Goal: Task Accomplishment & Management: Manage account settings

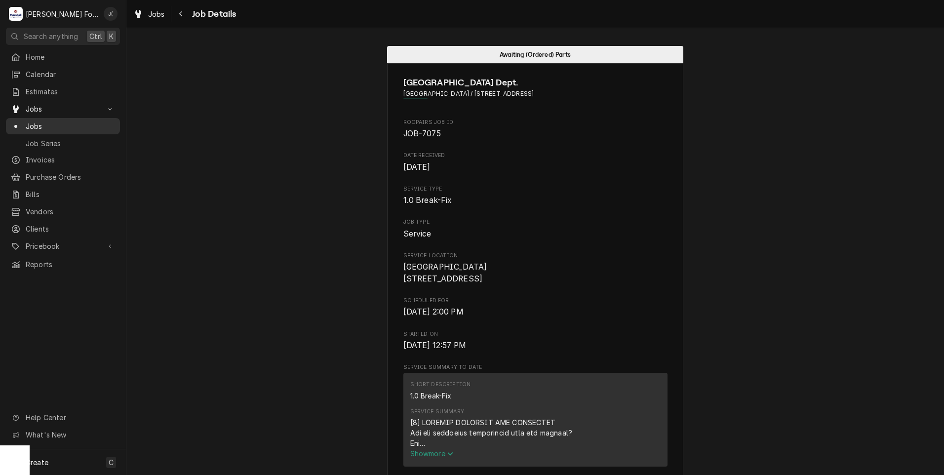
scroll to position [1867, 0]
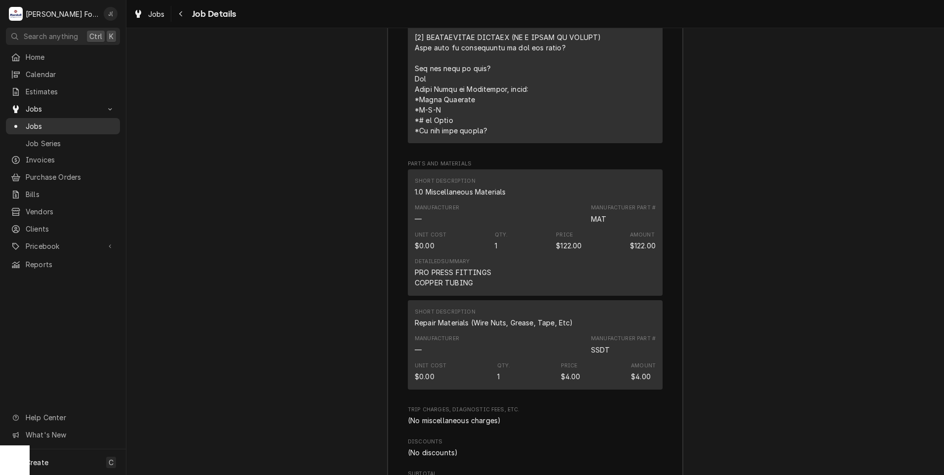
click at [56, 121] on span "Jobs" at bounding box center [70, 126] width 89 height 10
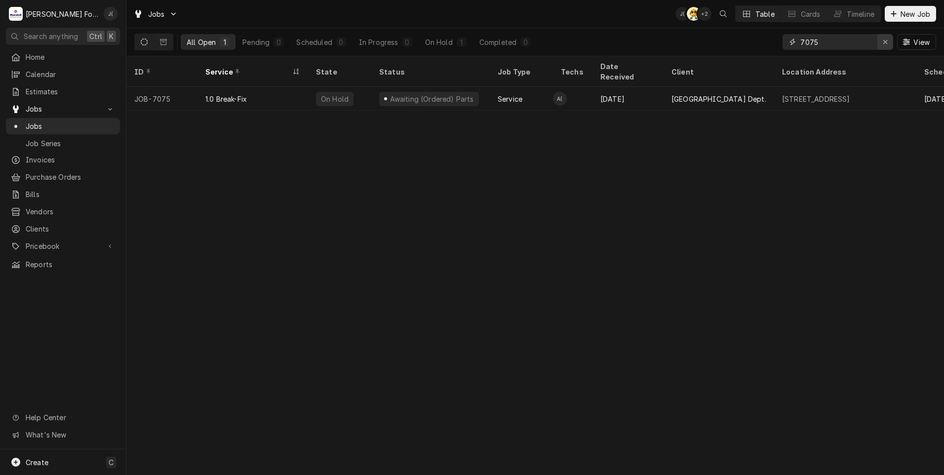
click at [887, 42] on icon "Erase input" at bounding box center [885, 42] width 5 height 7
click at [862, 42] on input "Dynamic Content Wrapper" at bounding box center [846, 42] width 93 height 16
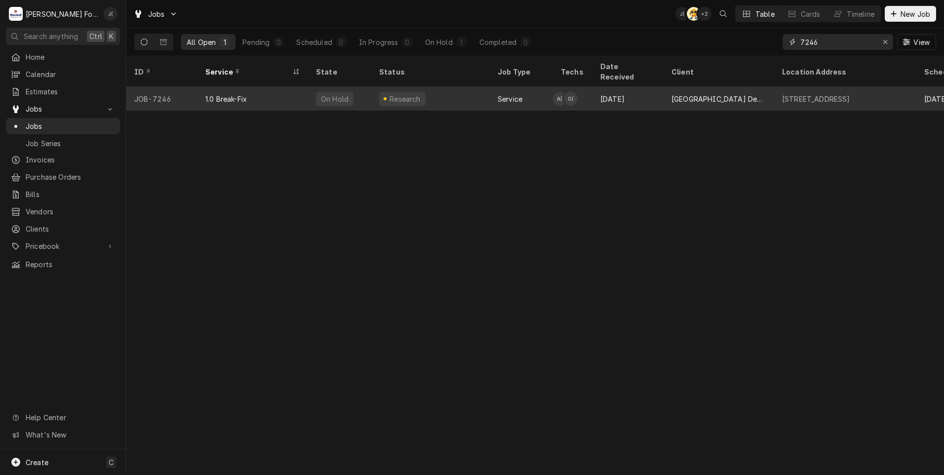
type input "7246"
click at [216, 94] on div "1.0 Break-Fix" at bounding box center [225, 99] width 41 height 10
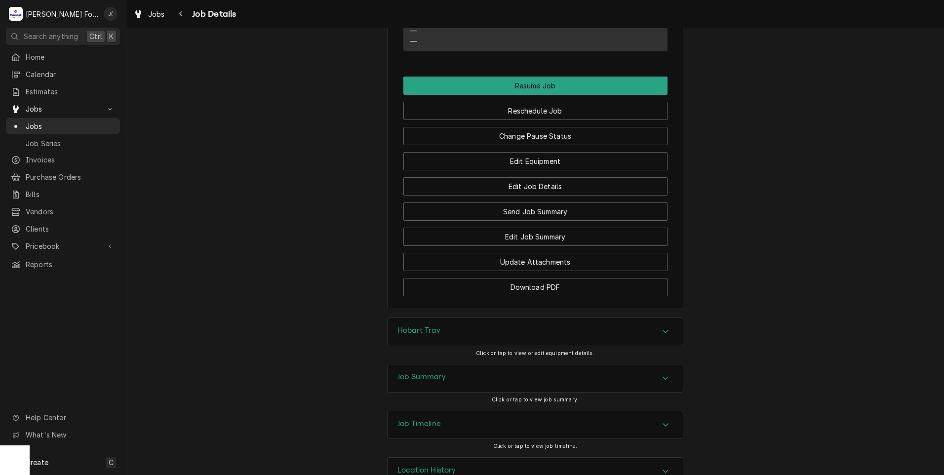
scroll to position [969, 0]
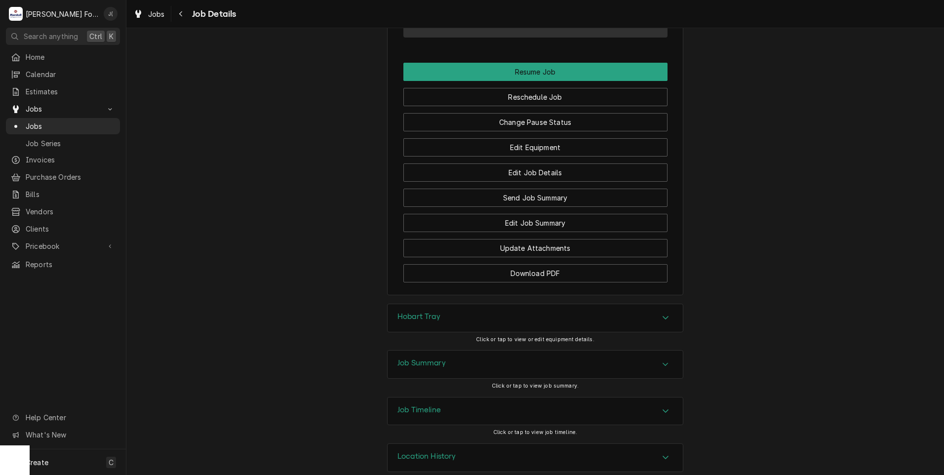
click at [455, 306] on div "Hobart Tray" at bounding box center [535, 318] width 295 height 28
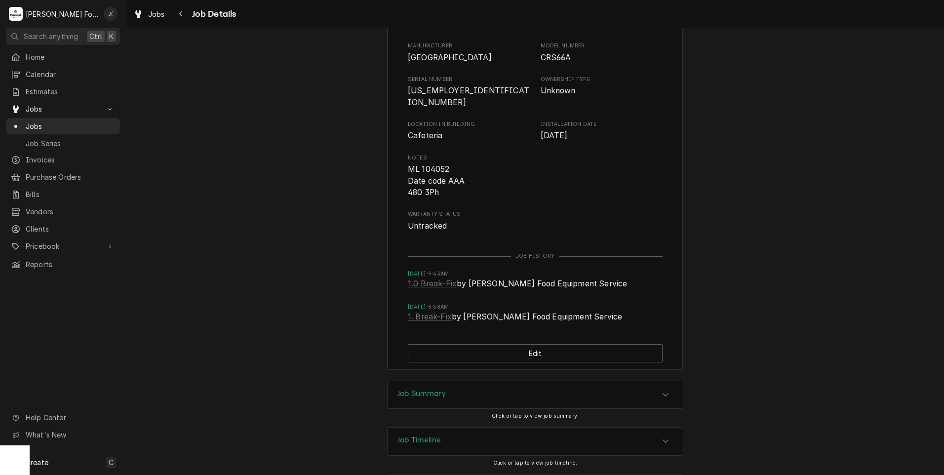
scroll to position [1321, 0]
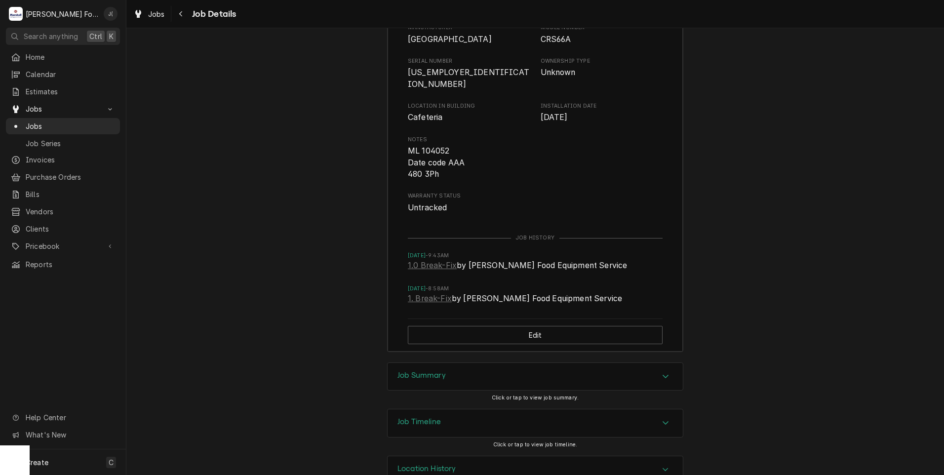
click at [465, 363] on div "Job Summary" at bounding box center [535, 377] width 295 height 28
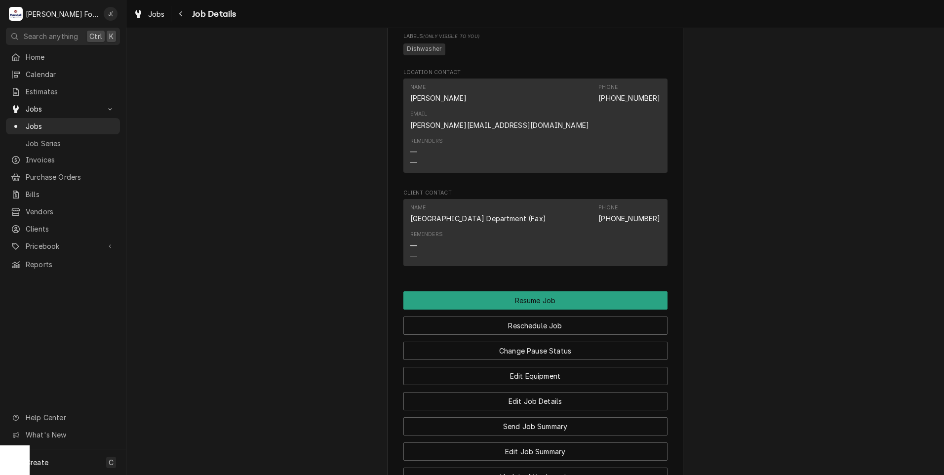
scroll to position [1086, 0]
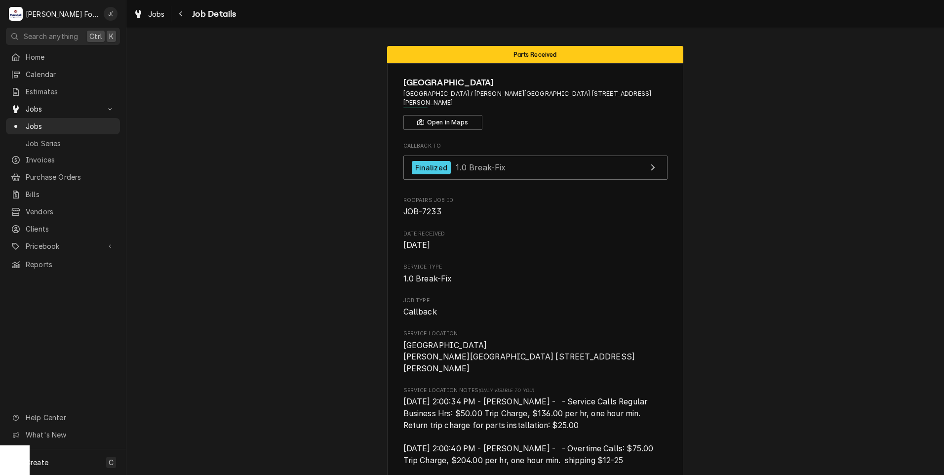
scroll to position [432, 0]
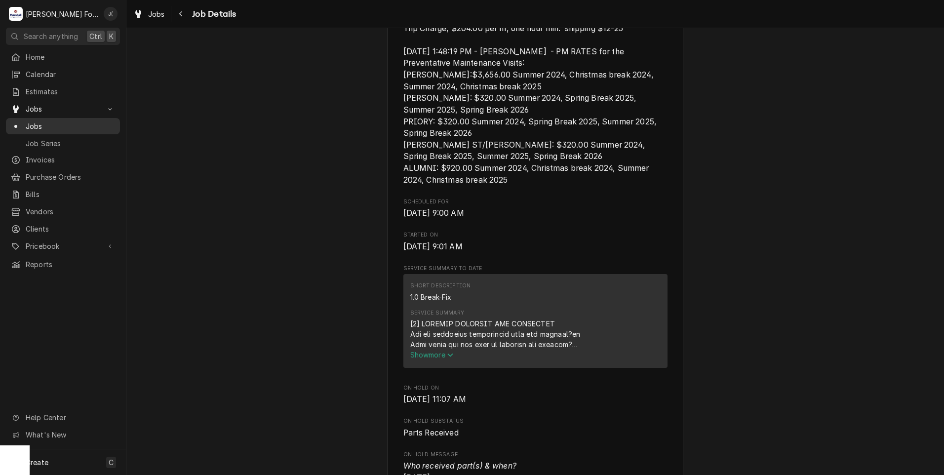
click at [83, 122] on span "Jobs" at bounding box center [70, 126] width 89 height 10
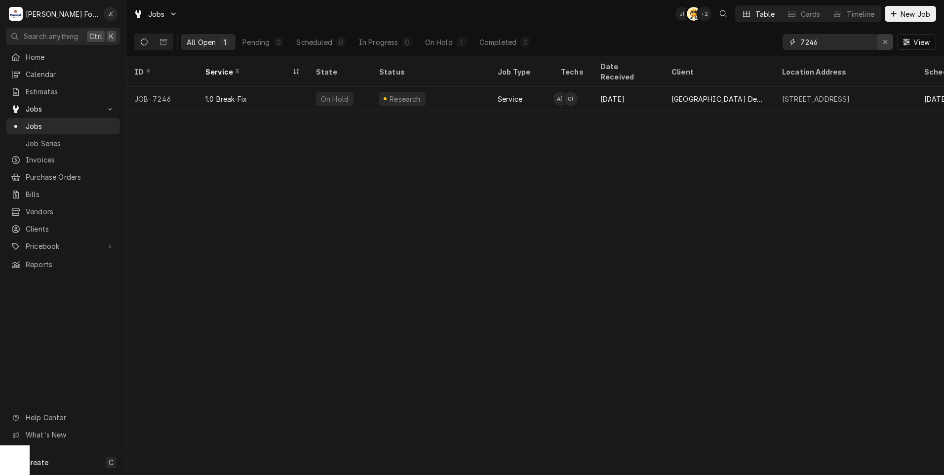
click at [888, 41] on icon "Erase input" at bounding box center [885, 42] width 5 height 7
click at [869, 41] on input "Dynamic Content Wrapper" at bounding box center [846, 42] width 93 height 16
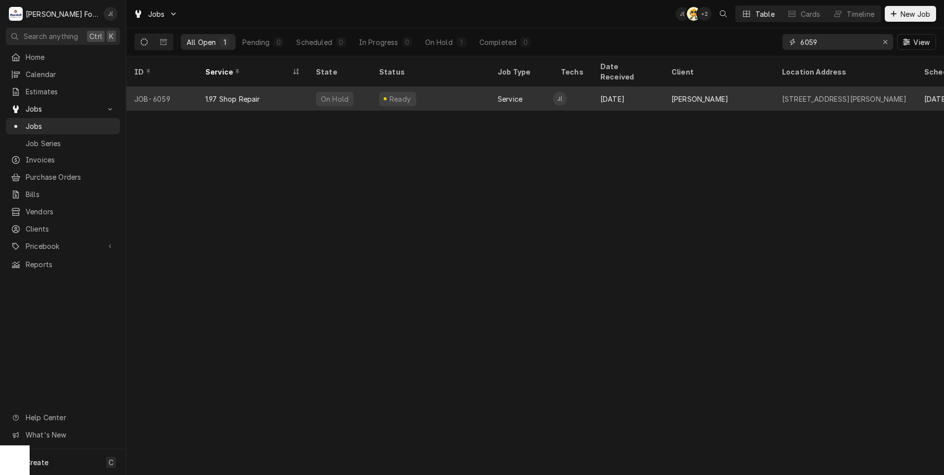
type input "6059"
click at [346, 96] on div "On Hold" at bounding box center [339, 99] width 63 height 24
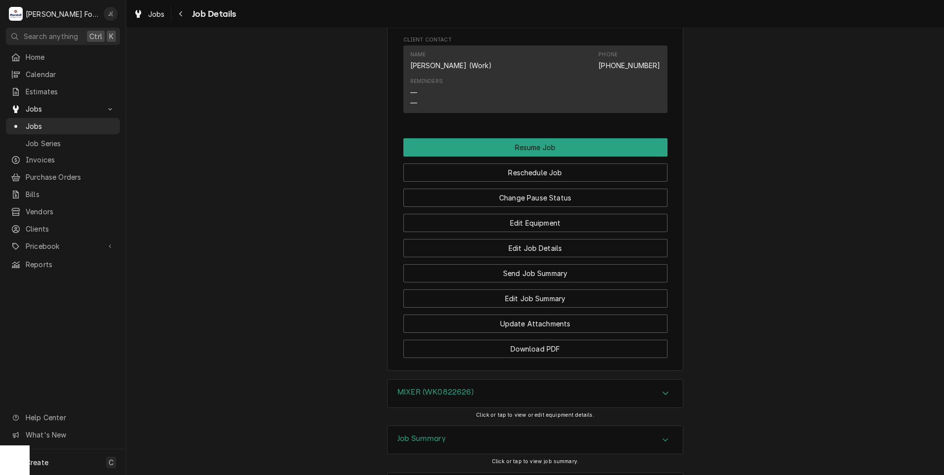
scroll to position [1126, 0]
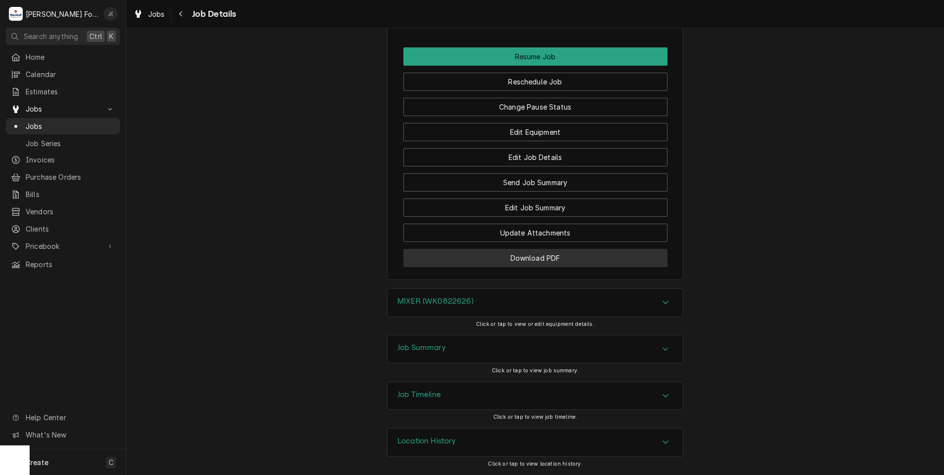
click at [457, 257] on button "Download PDF" at bounding box center [535, 258] width 264 height 18
click at [422, 399] on h3 "Job Timeline" at bounding box center [418, 394] width 43 height 9
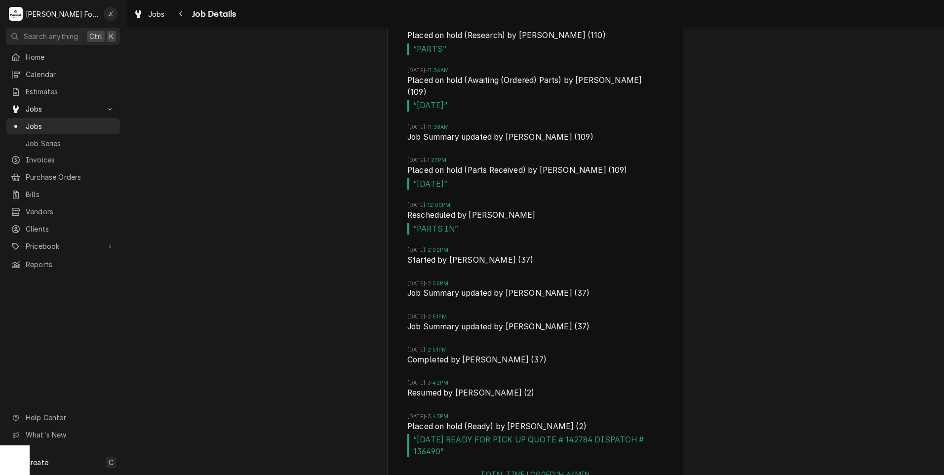
scroll to position [2262, 0]
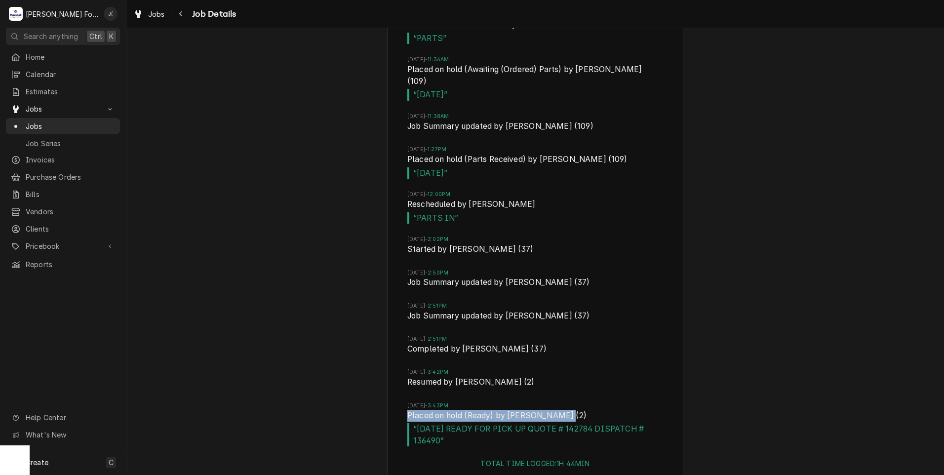
drag, startPoint x: 402, startPoint y: 367, endPoint x: 548, endPoint y: 368, distance: 145.6
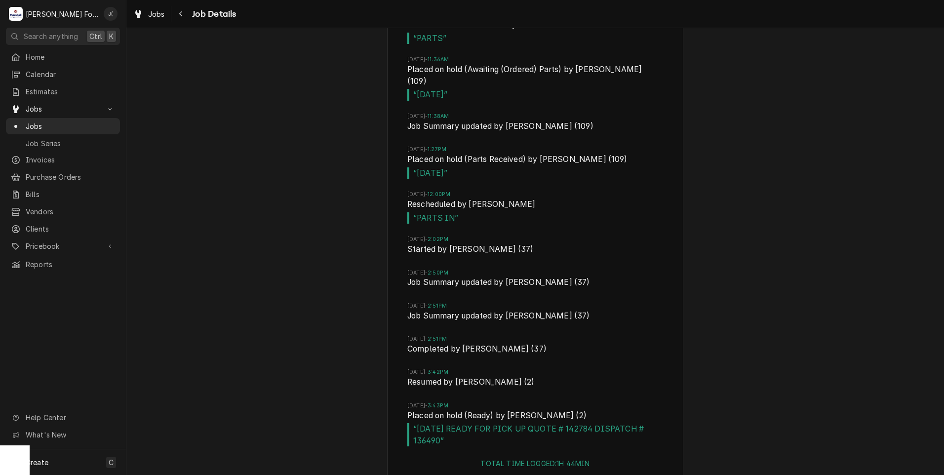
scroll to position [2278, 0]
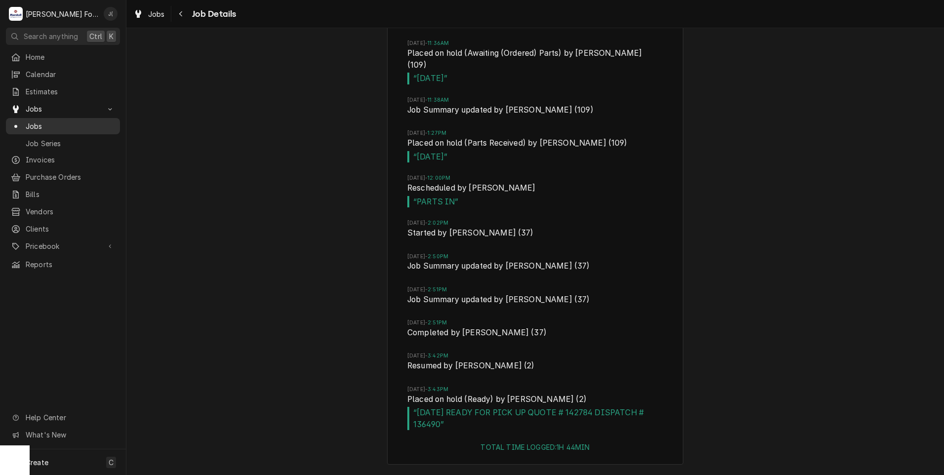
click at [43, 121] on span "Jobs" at bounding box center [70, 126] width 89 height 10
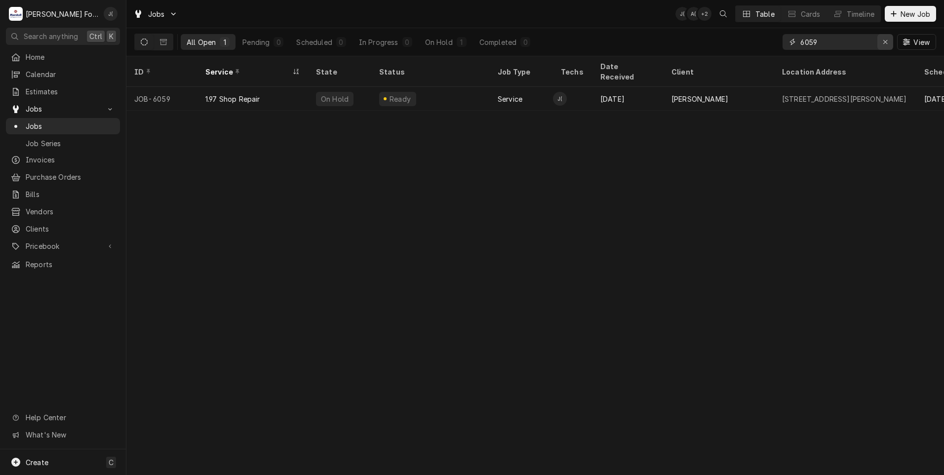
click at [886, 42] on icon "Erase input" at bounding box center [885, 42] width 5 height 7
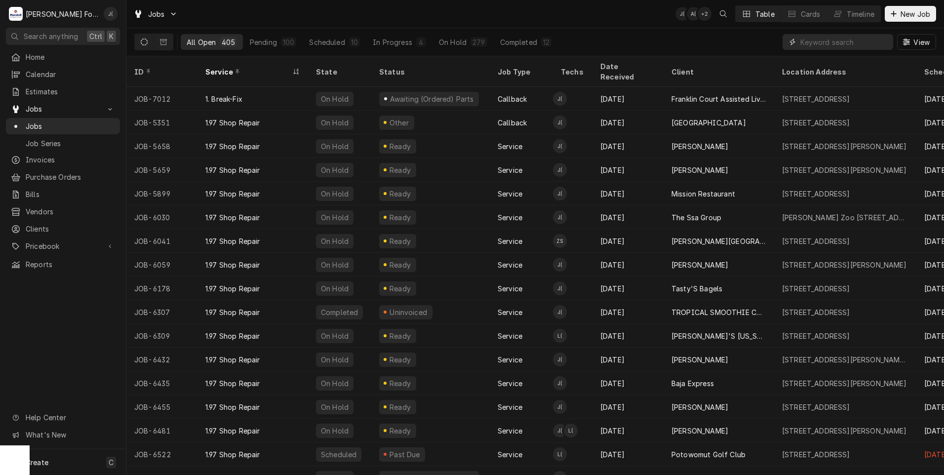
click at [841, 43] on input "Dynamic Content Wrapper" at bounding box center [844, 42] width 88 height 16
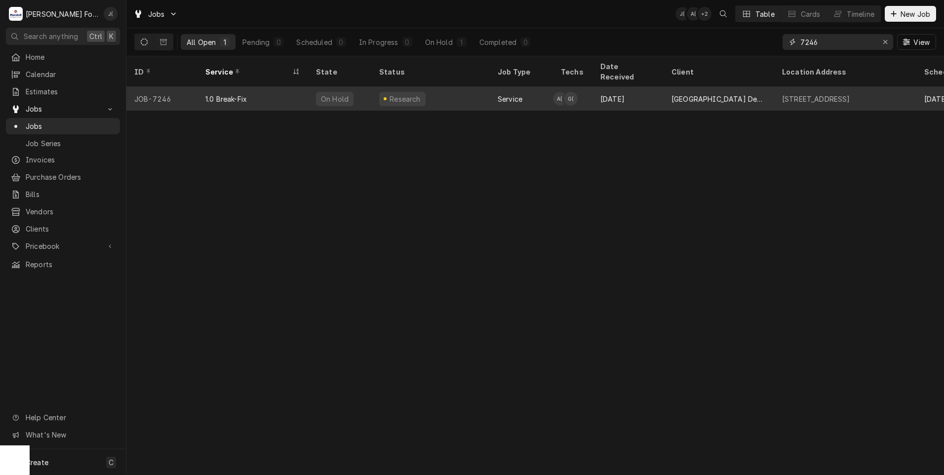
type input "7246"
click at [257, 87] on div "1.0 Break-Fix" at bounding box center [252, 99] width 111 height 24
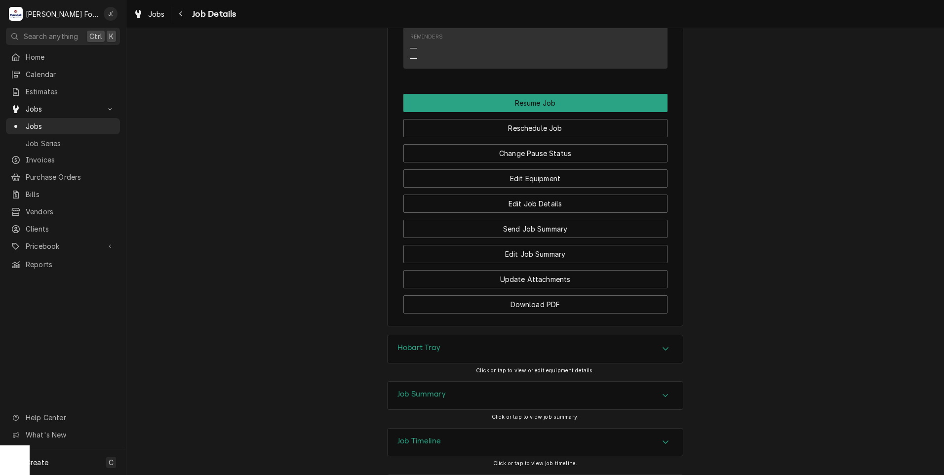
scroll to position [969, 0]
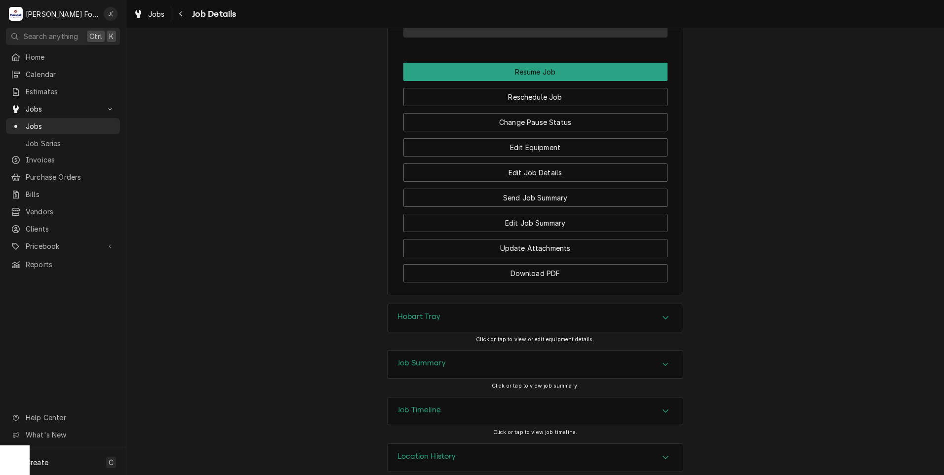
click at [452, 350] on div "Job Summary" at bounding box center [535, 364] width 295 height 28
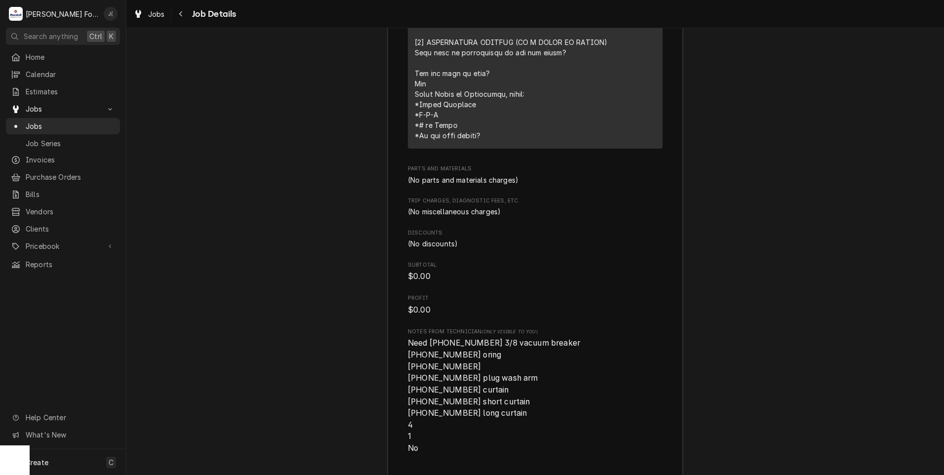
scroll to position [1796, 0]
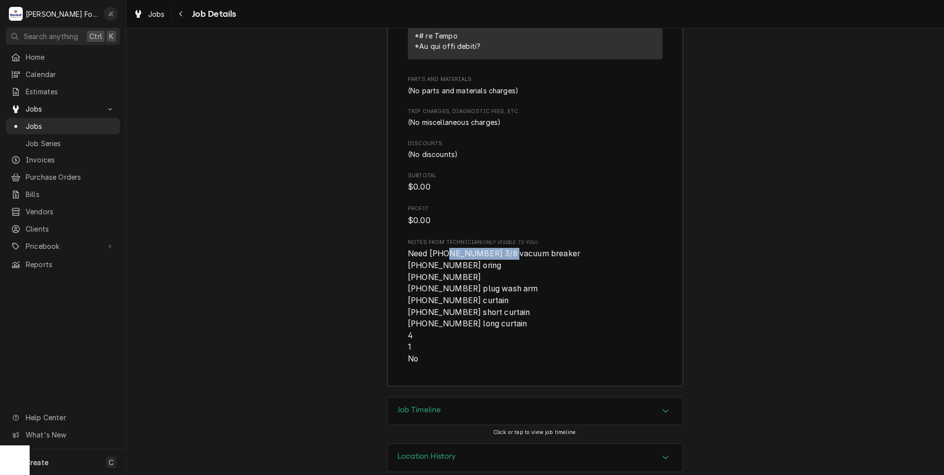
drag, startPoint x: 500, startPoint y: 238, endPoint x: 437, endPoint y: 240, distance: 62.2
click at [437, 249] on span "Need [PHONE_NUMBER] 3/8 vacuum breaker [PHONE_NUMBER] oring [PHONE_NUMBER] [PHO…" at bounding box center [494, 306] width 172 height 115
copy span "[PHONE_NUMBER]"
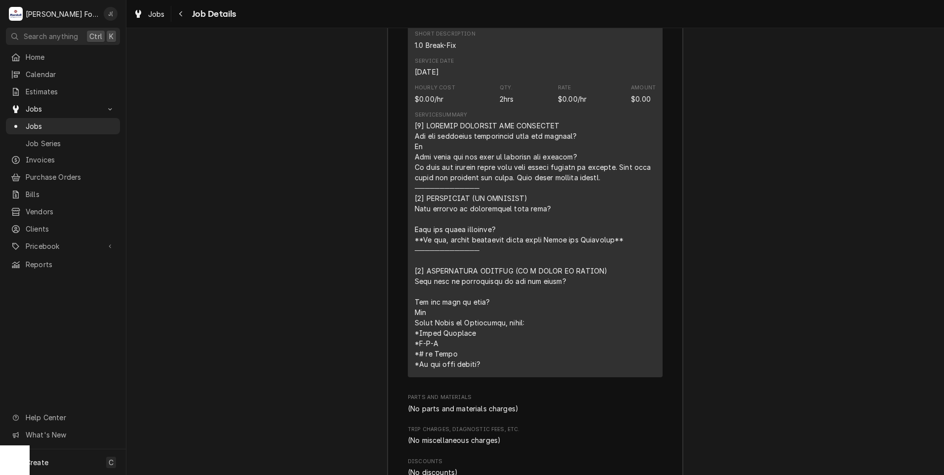
scroll to position [1481, 0]
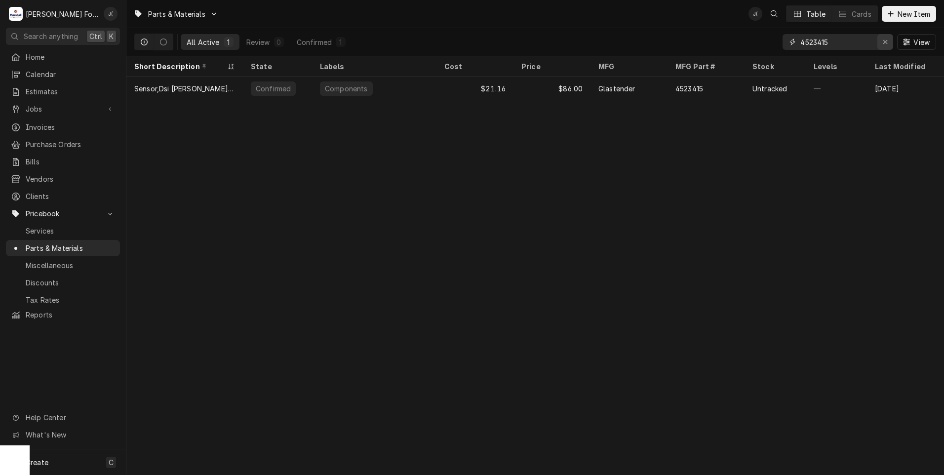
click at [887, 48] on button "Erase input" at bounding box center [885, 42] width 16 height 16
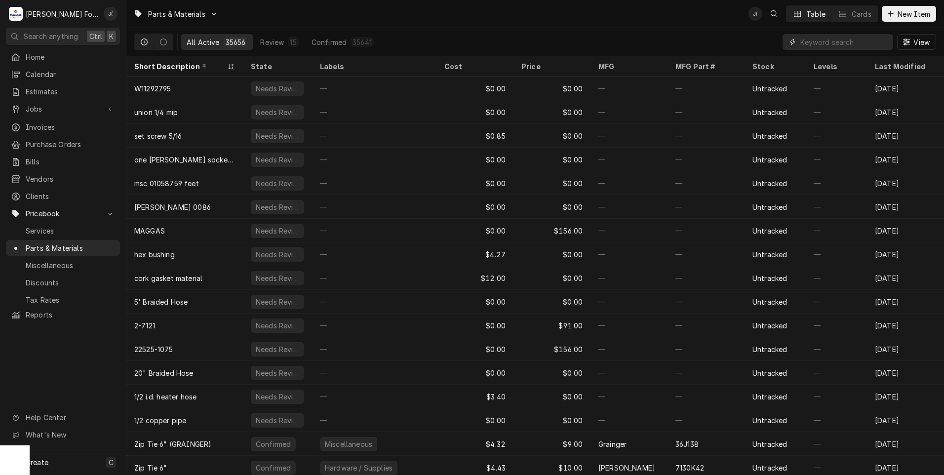
click at [826, 44] on input "Dynamic Content Wrapper" at bounding box center [844, 42] width 88 height 16
paste input "[PHONE_NUMBER]"
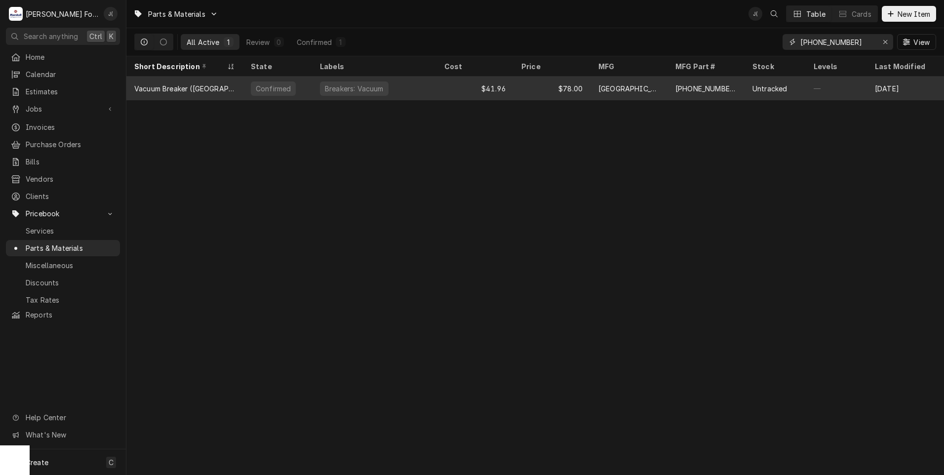
type input "[PHONE_NUMBER]"
click at [510, 96] on div "$41.96" at bounding box center [474, 89] width 77 height 24
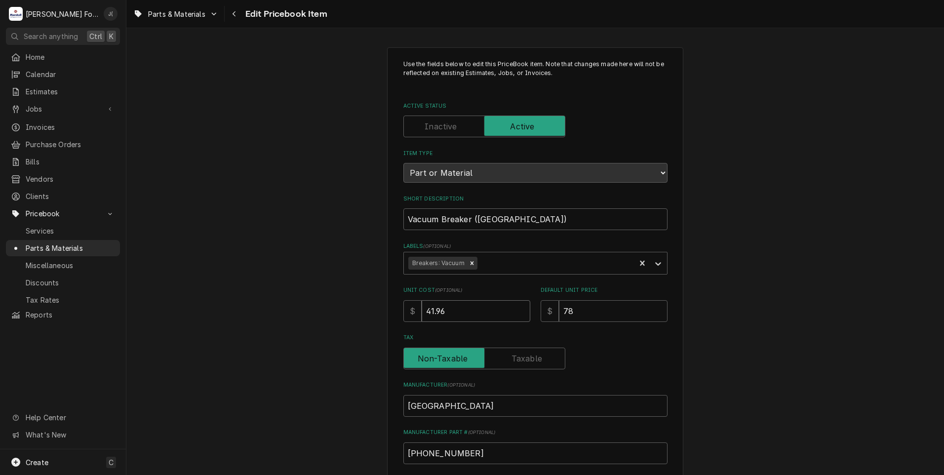
drag, startPoint x: 493, startPoint y: 313, endPoint x: 322, endPoint y: 296, distance: 171.7
click at [337, 310] on div "Use the fields below to edit this PriceBook item. Note that changes made here w…" at bounding box center [534, 387] width 817 height 696
type textarea "x"
type input "1"
type textarea "x"
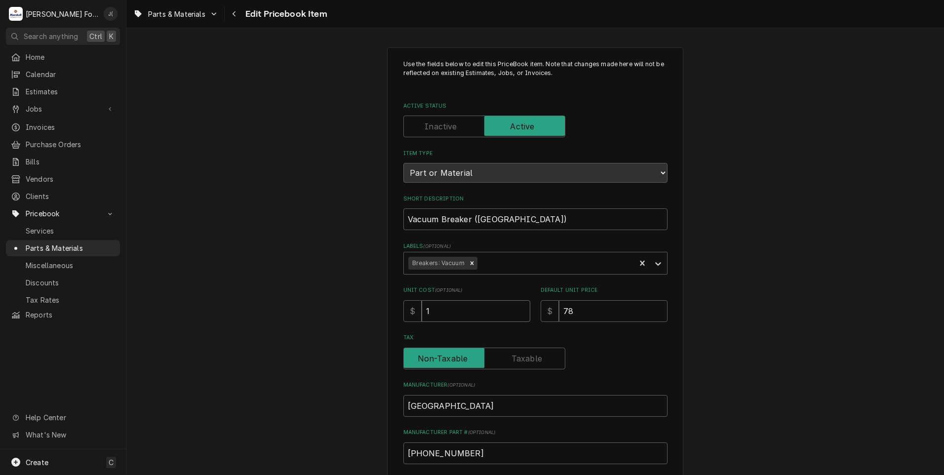
type input "10"
type textarea "x"
type input "104"
type textarea "x"
type input "104.8"
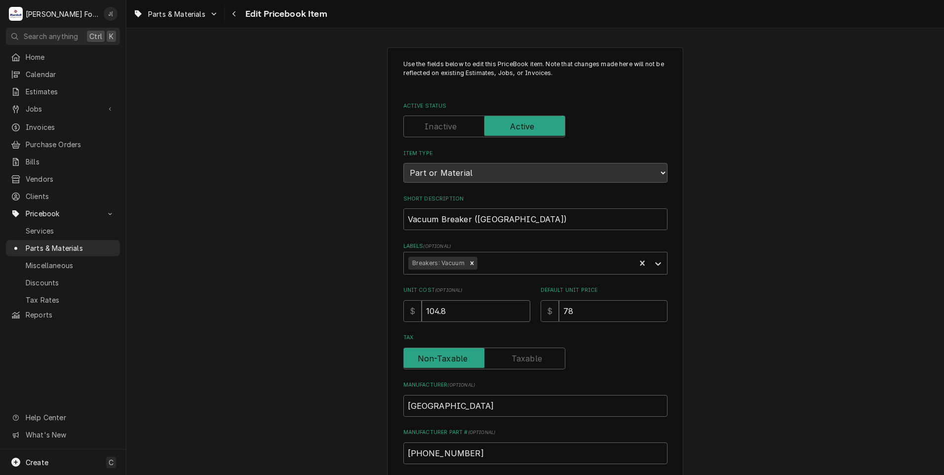
type textarea "x"
type input "104.87"
type textarea "x"
type input "1"
type textarea "x"
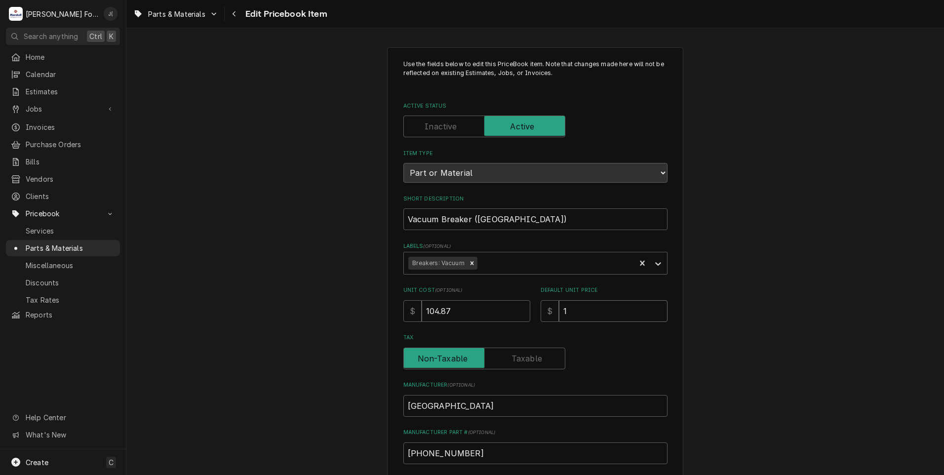
type input "13"
type textarea "x"
type input "136"
